Goal: Transaction & Acquisition: Purchase product/service

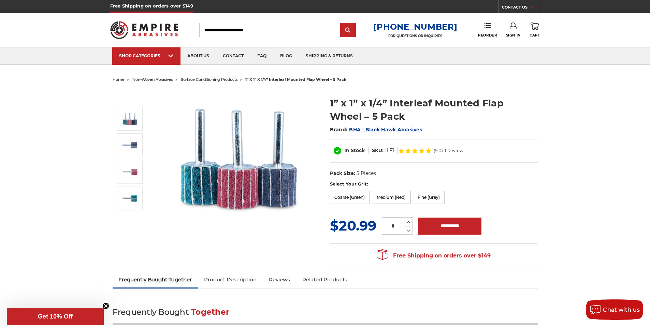
click at [392, 198] on label "Medium (Red)" at bounding box center [391, 197] width 39 height 13
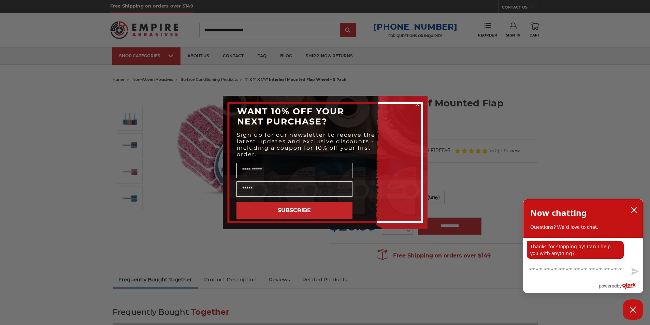
click at [416, 103] on circle "Close dialog" at bounding box center [417, 104] width 6 height 6
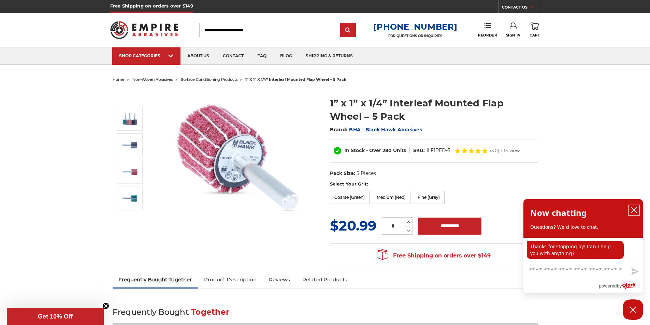
click at [634, 211] on icon "close chatbox" at bounding box center [633, 210] width 7 height 7
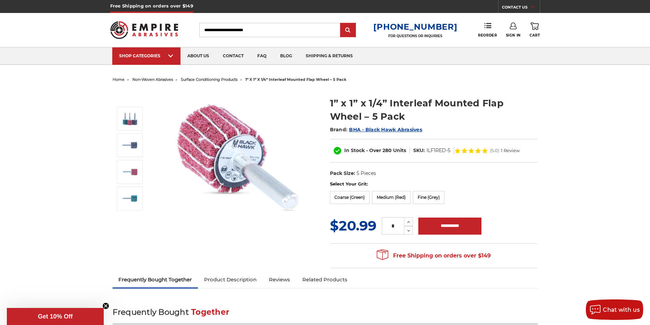
click at [233, 79] on span "surface conditioning products" at bounding box center [209, 79] width 57 height 5
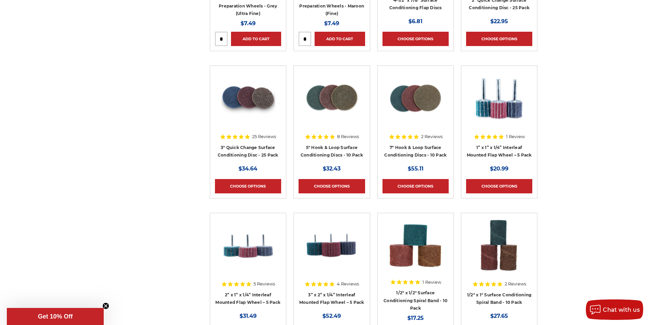
scroll to position [739, 0]
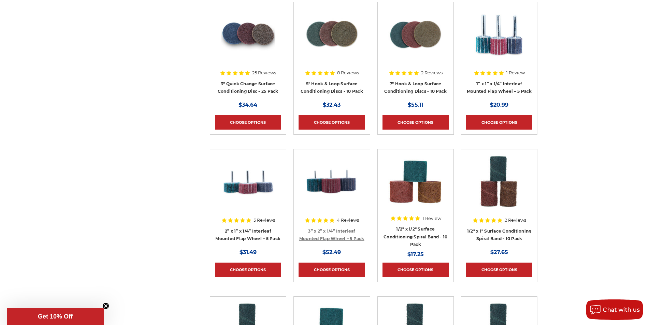
click at [318, 237] on link "3” x 2” x 1/4” Interleaf Mounted Flap Wheel – 5 Pack" at bounding box center [331, 234] width 65 height 13
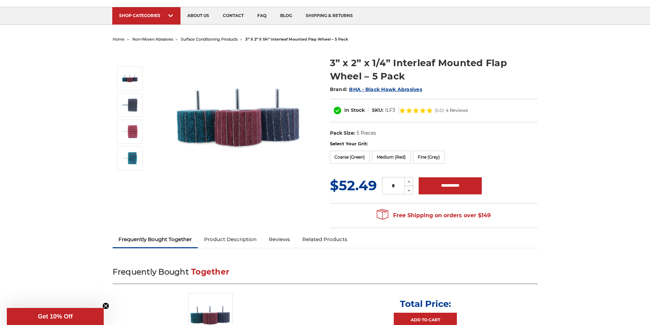
scroll to position [57, 0]
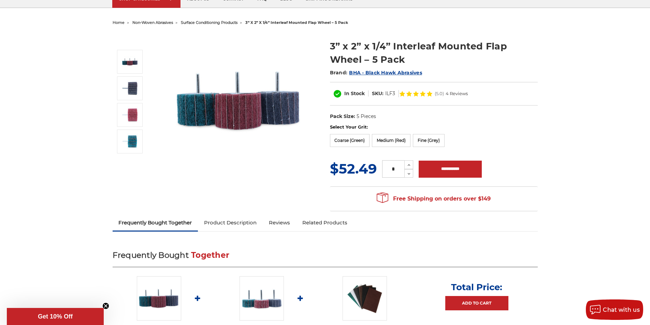
click at [244, 223] on link "Product Description" at bounding box center [230, 222] width 65 height 15
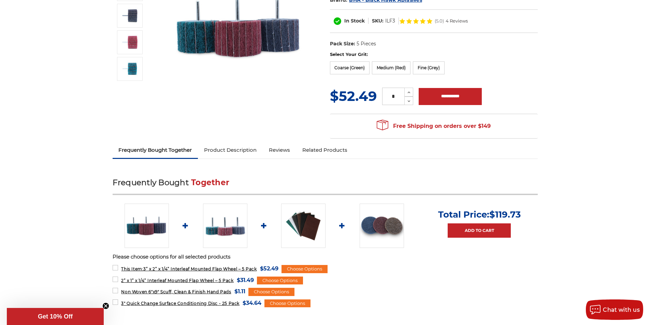
scroll to position [108, 0]
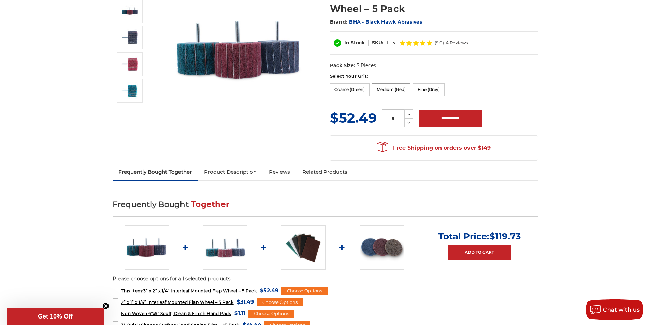
click at [394, 91] on label "Medium (Red)" at bounding box center [391, 89] width 39 height 13
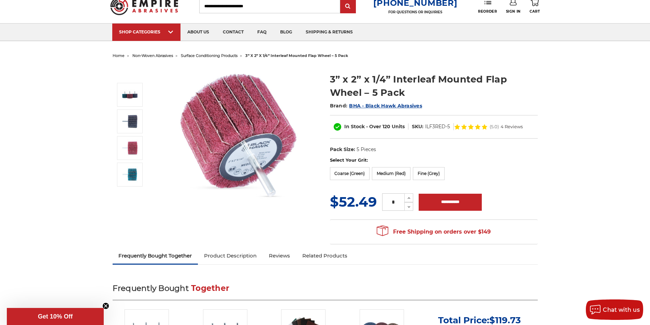
scroll to position [0, 0]
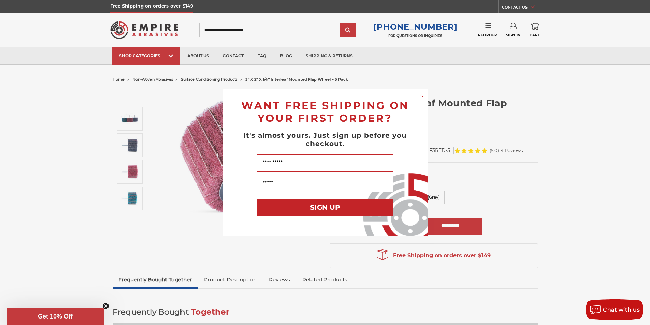
click at [422, 96] on icon "Close dialog" at bounding box center [421, 95] width 3 height 3
